Goal: Task Accomplishment & Management: Complete application form

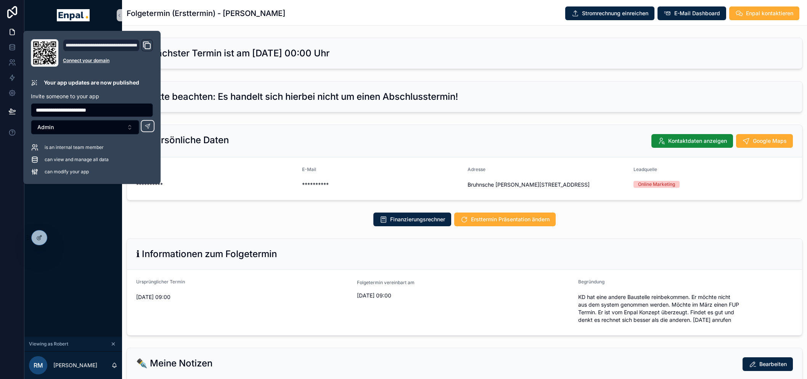
scroll to position [0, 6]
click at [9, 65] on icon at bounding box center [11, 65] width 4 height 2
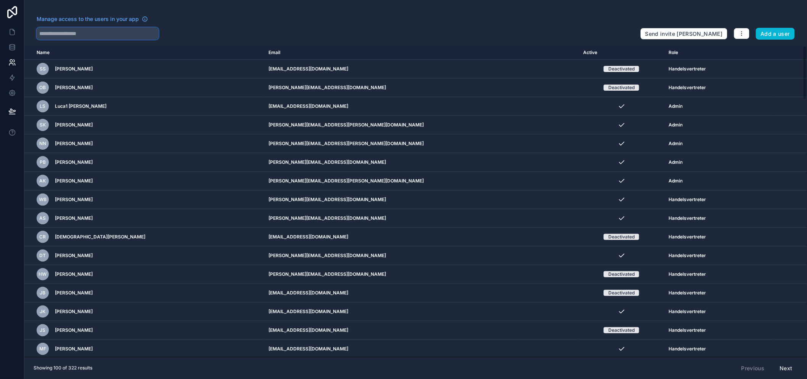
click at [96, 35] on input "text" at bounding box center [98, 33] width 122 height 12
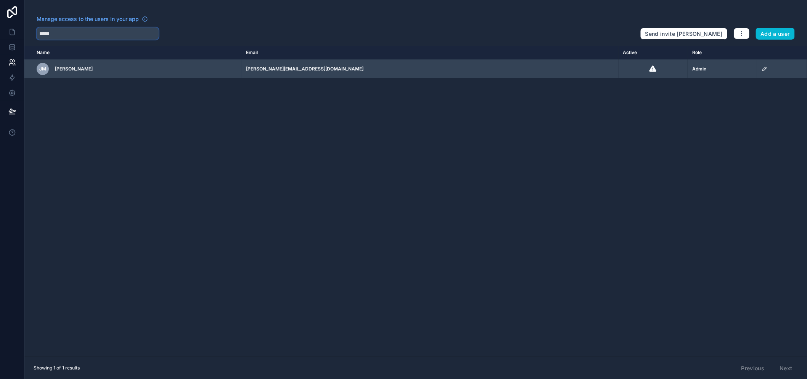
type input "*****"
click at [146, 71] on div "[PERSON_NAME]" at bounding box center [137, 69] width 200 height 12
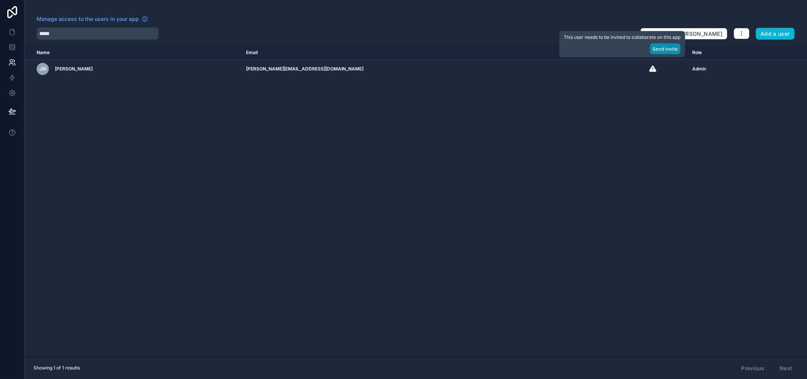
click at [658, 55] on button "Send Invite" at bounding box center [665, 48] width 30 height 11
